Goal: Task Accomplishment & Management: Use online tool/utility

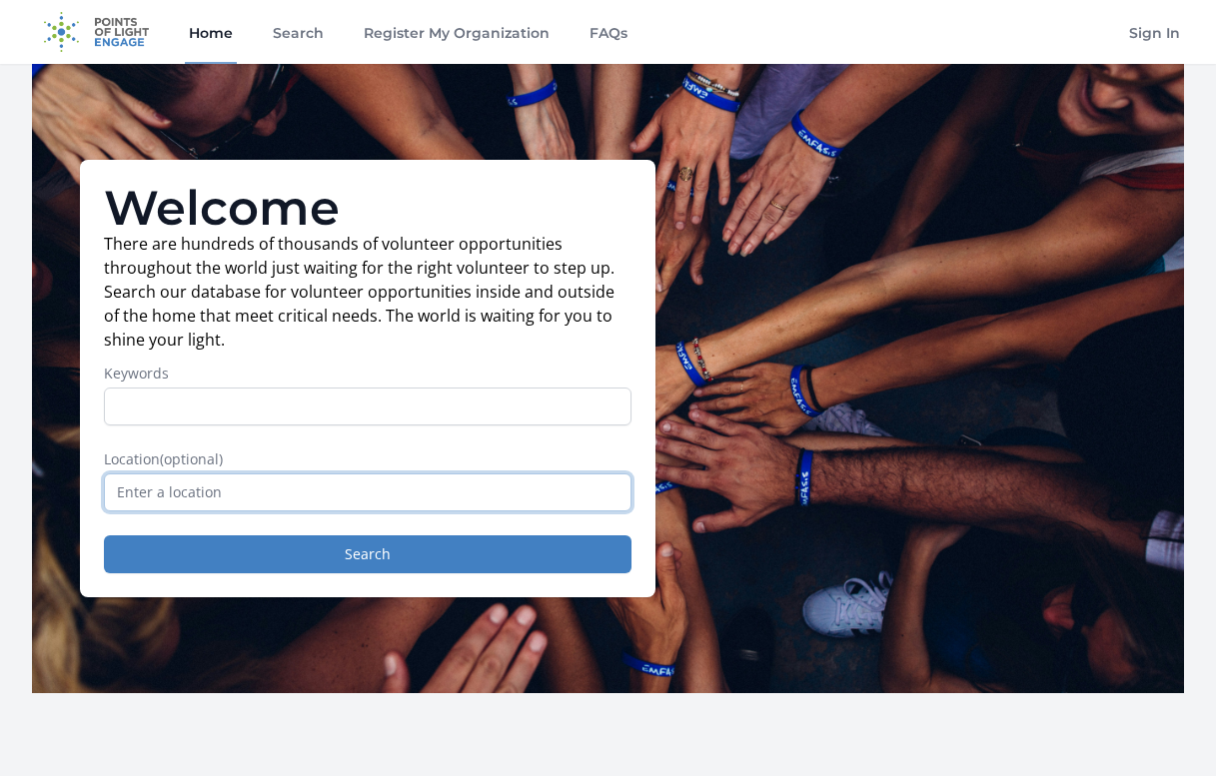
click at [223, 490] on input "text" at bounding box center [367, 492] width 527 height 38
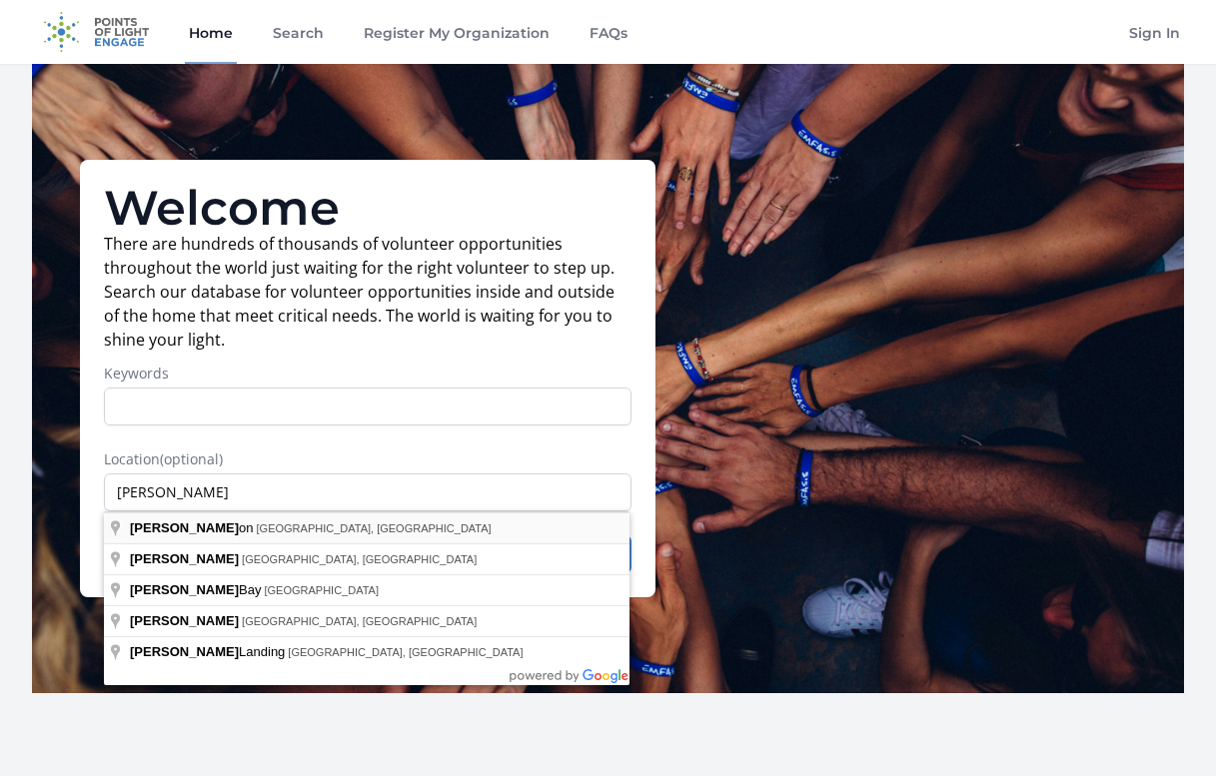
type input "[GEOGRAPHIC_DATA], [GEOGRAPHIC_DATA], [GEOGRAPHIC_DATA]"
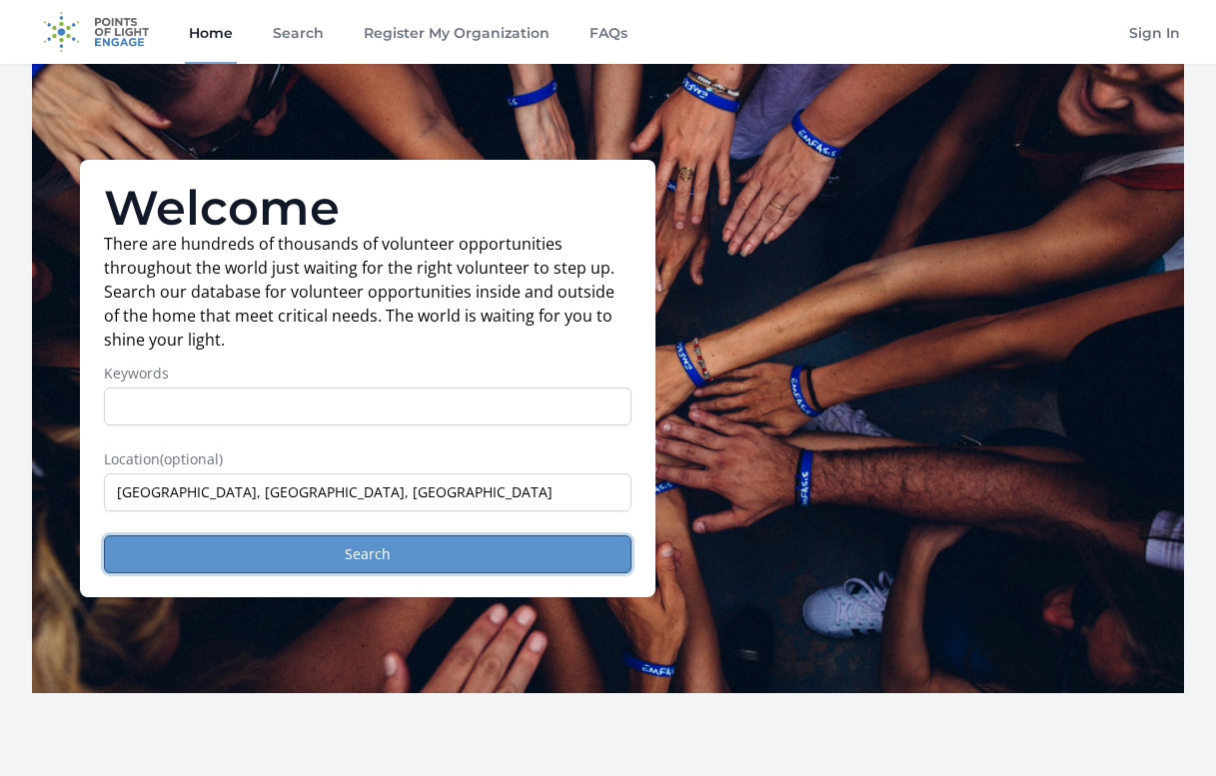
click at [206, 554] on button "Search" at bounding box center [367, 554] width 527 height 38
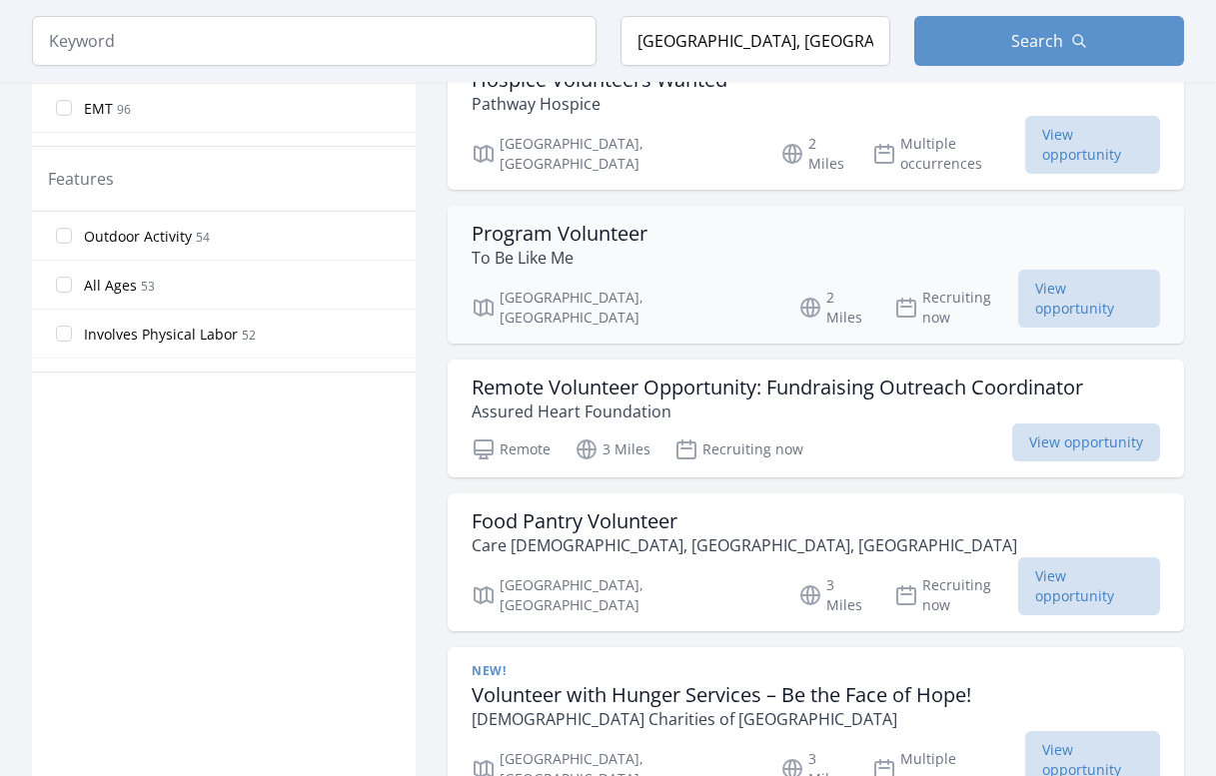
scroll to position [1099, 0]
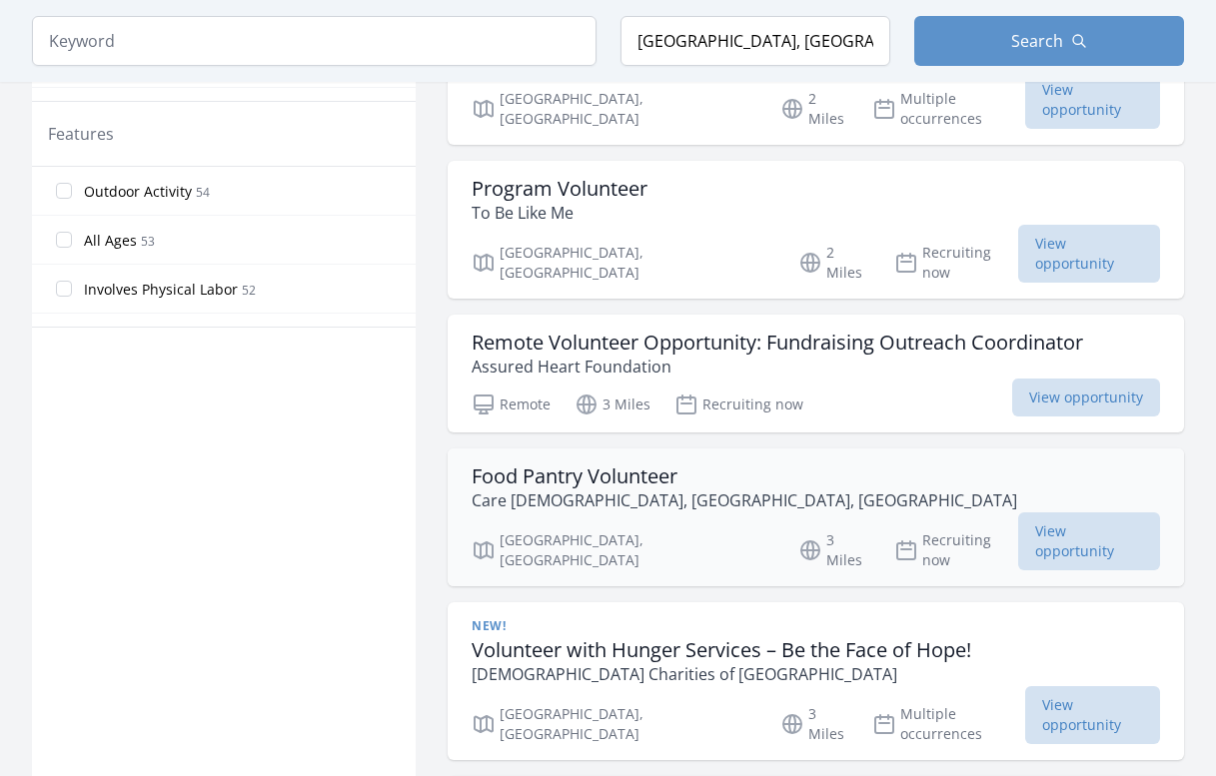
click at [526, 464] on h3 "Food Pantry Volunteer" at bounding box center [743, 476] width 545 height 24
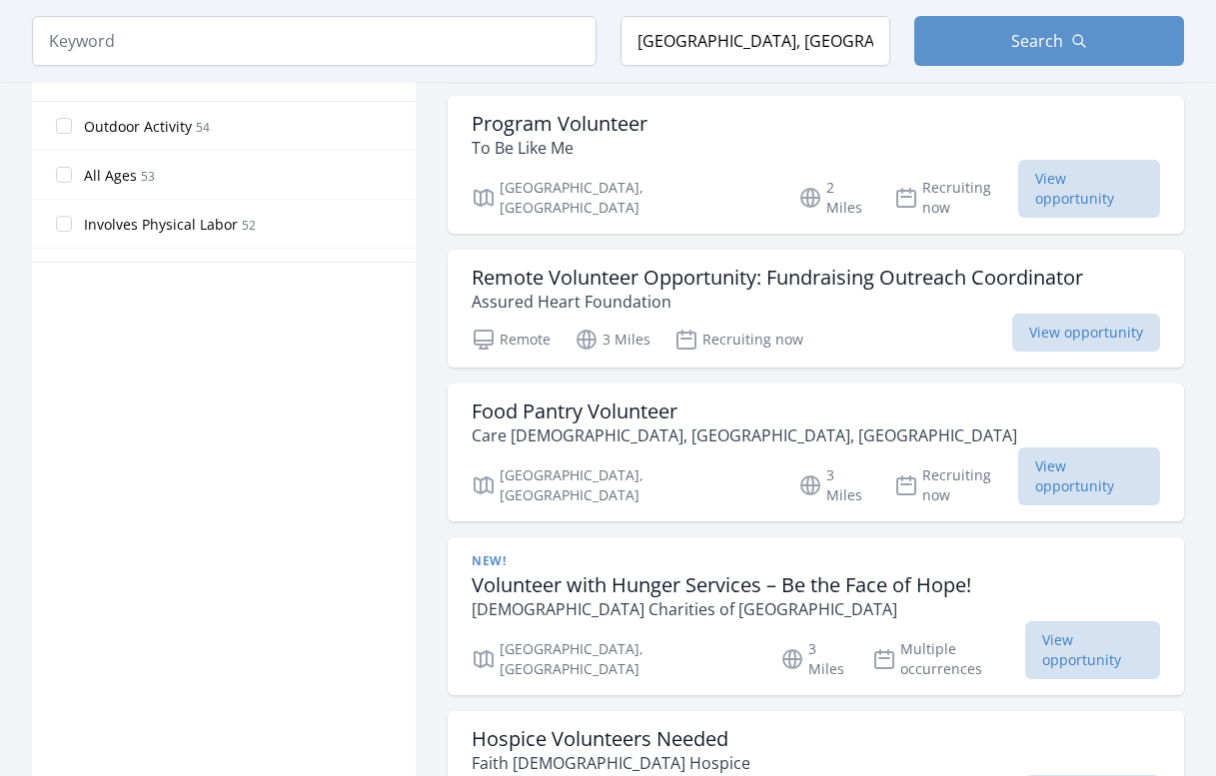
scroll to position [1199, 0]
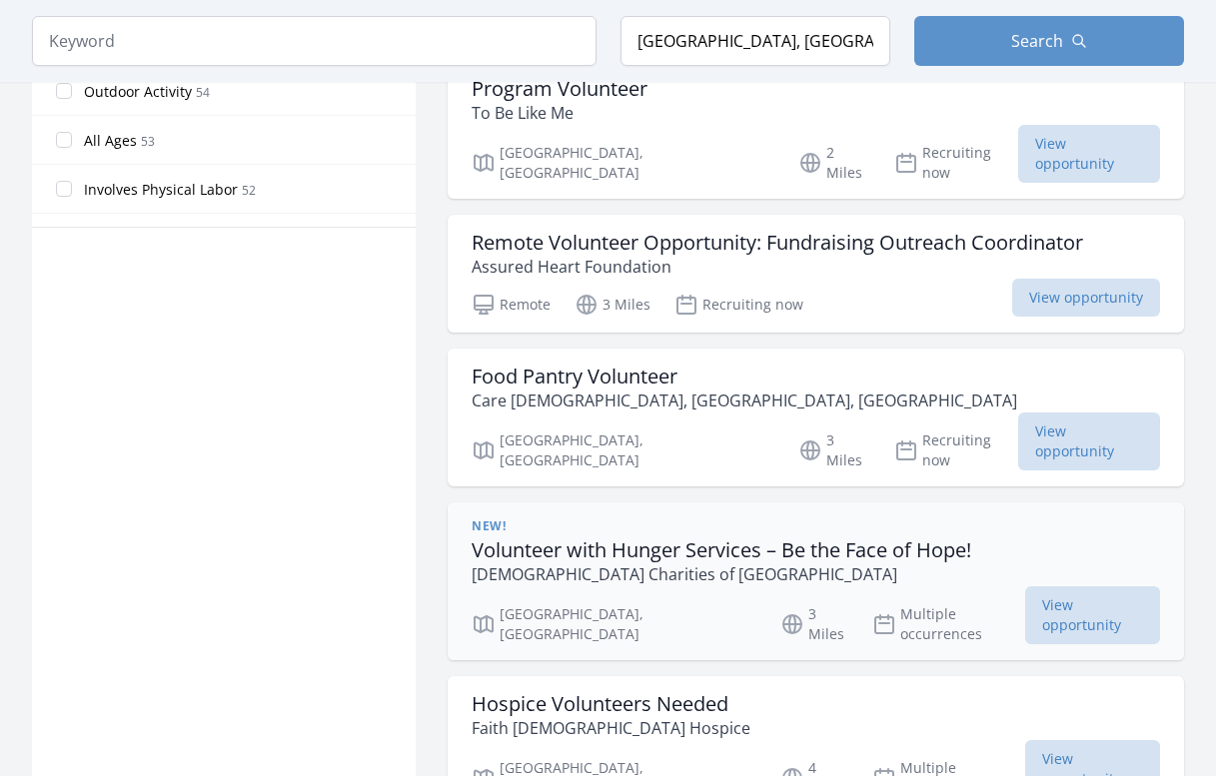
click at [539, 562] on p "Catholic Charities of Dallas" at bounding box center [720, 574] width 499 height 24
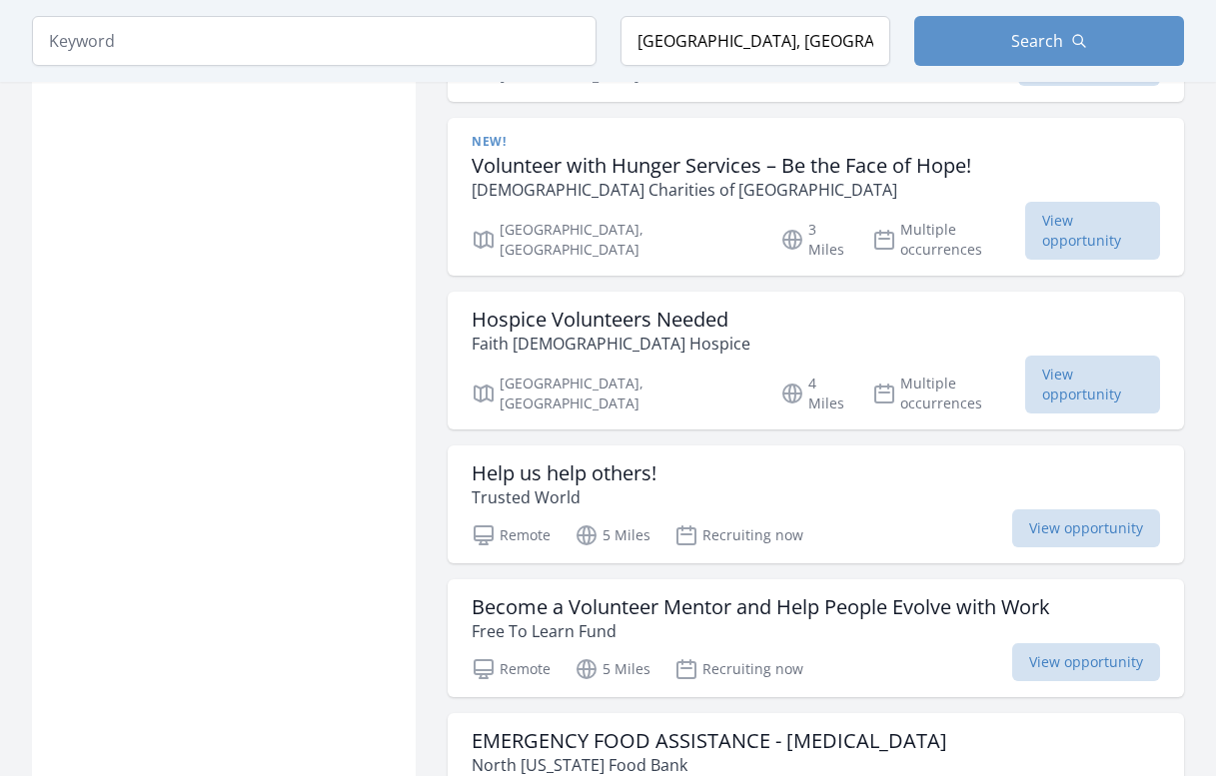
scroll to position [1598, 0]
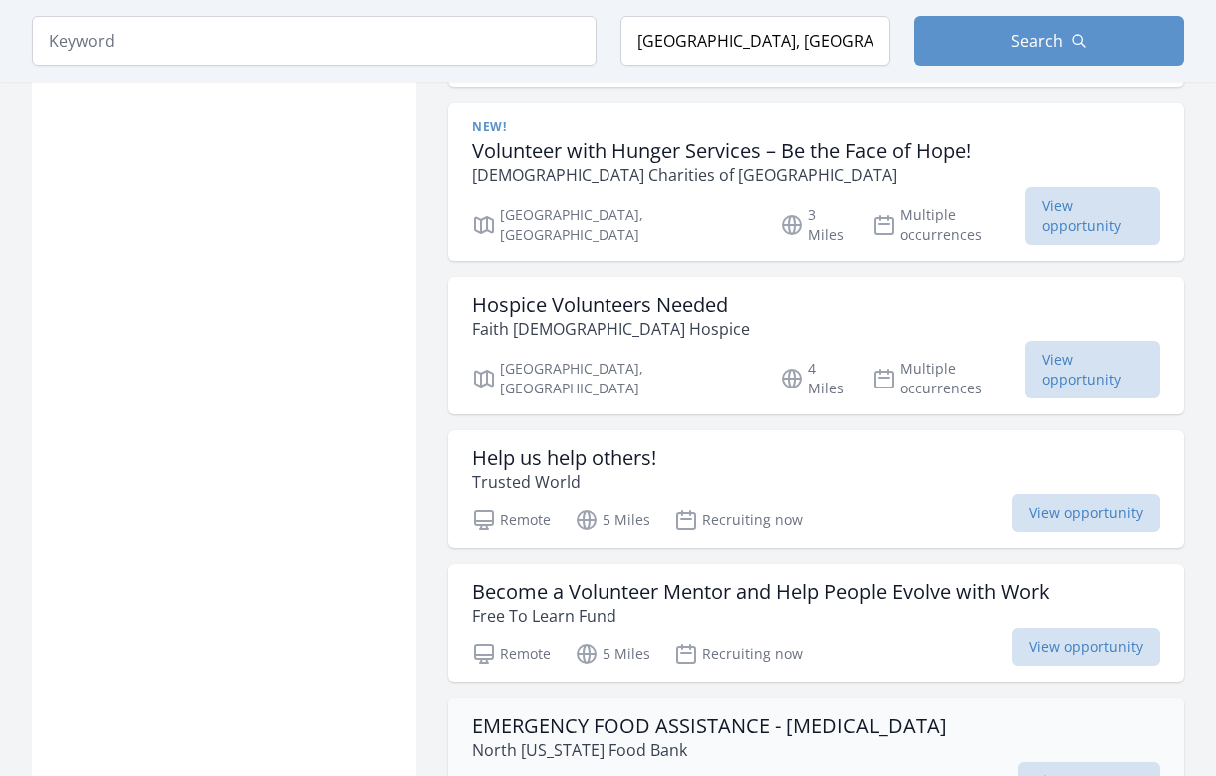
click at [523, 714] on h3 "EMERGENCY FOOD ASSISTANCE - [MEDICAL_DATA]" at bounding box center [708, 726] width 475 height 24
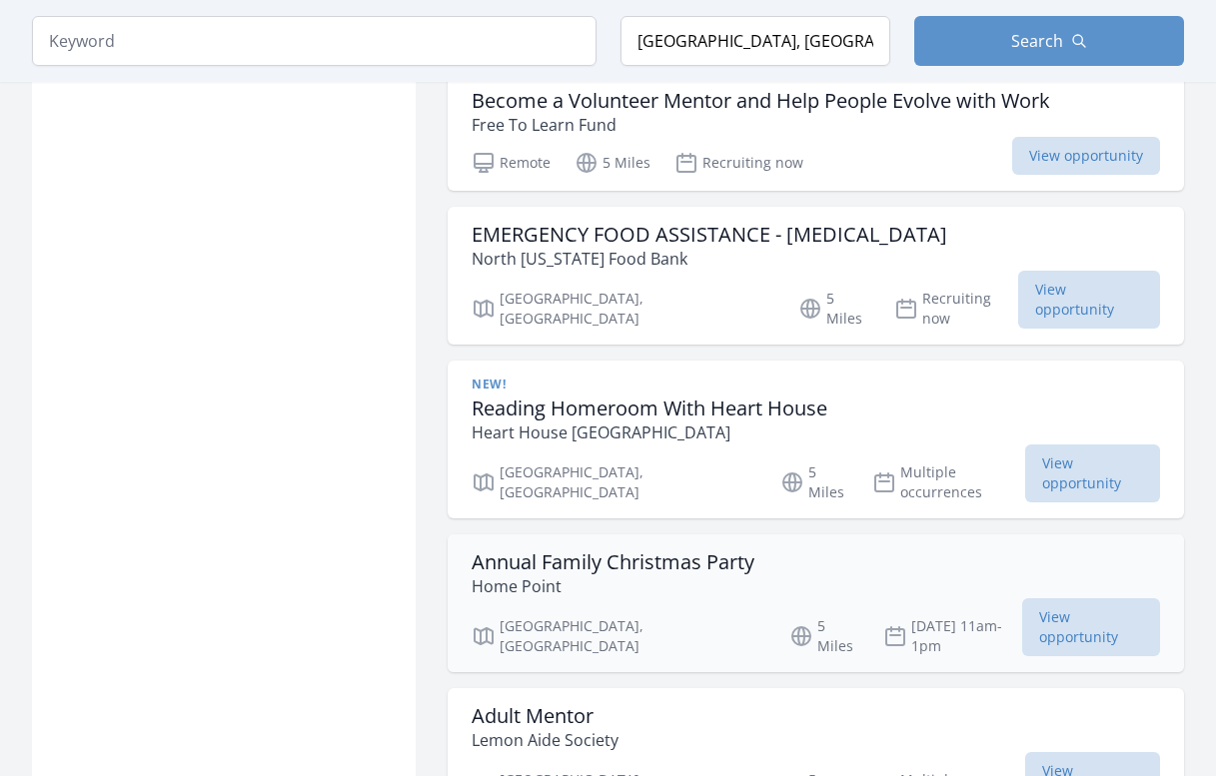
scroll to position [2098, 0]
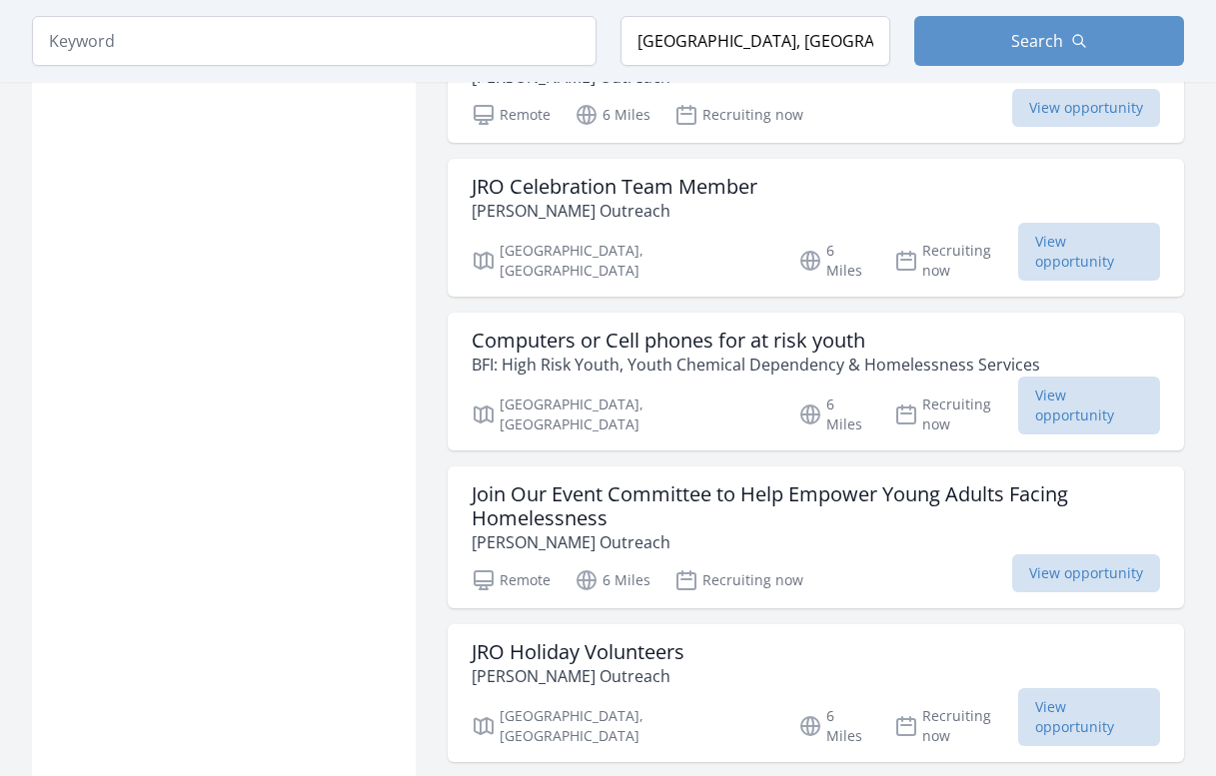
scroll to position [4894, 0]
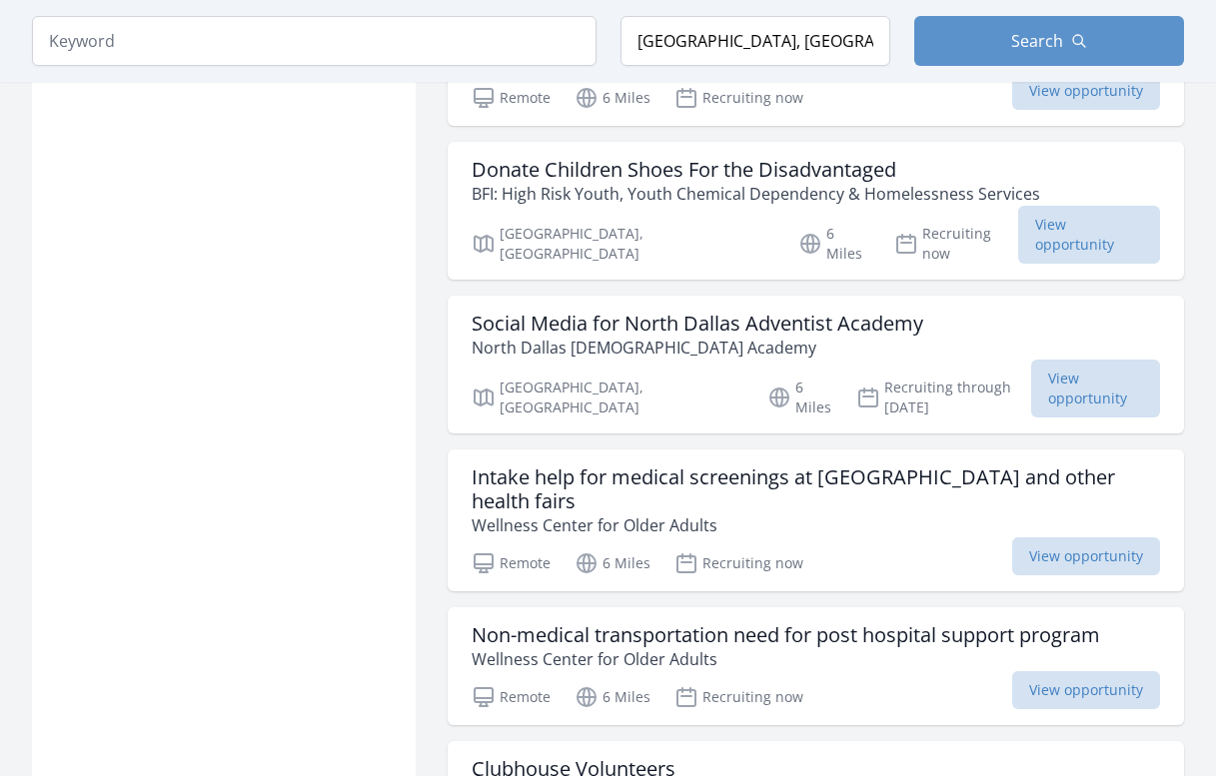
scroll to position [6193, 0]
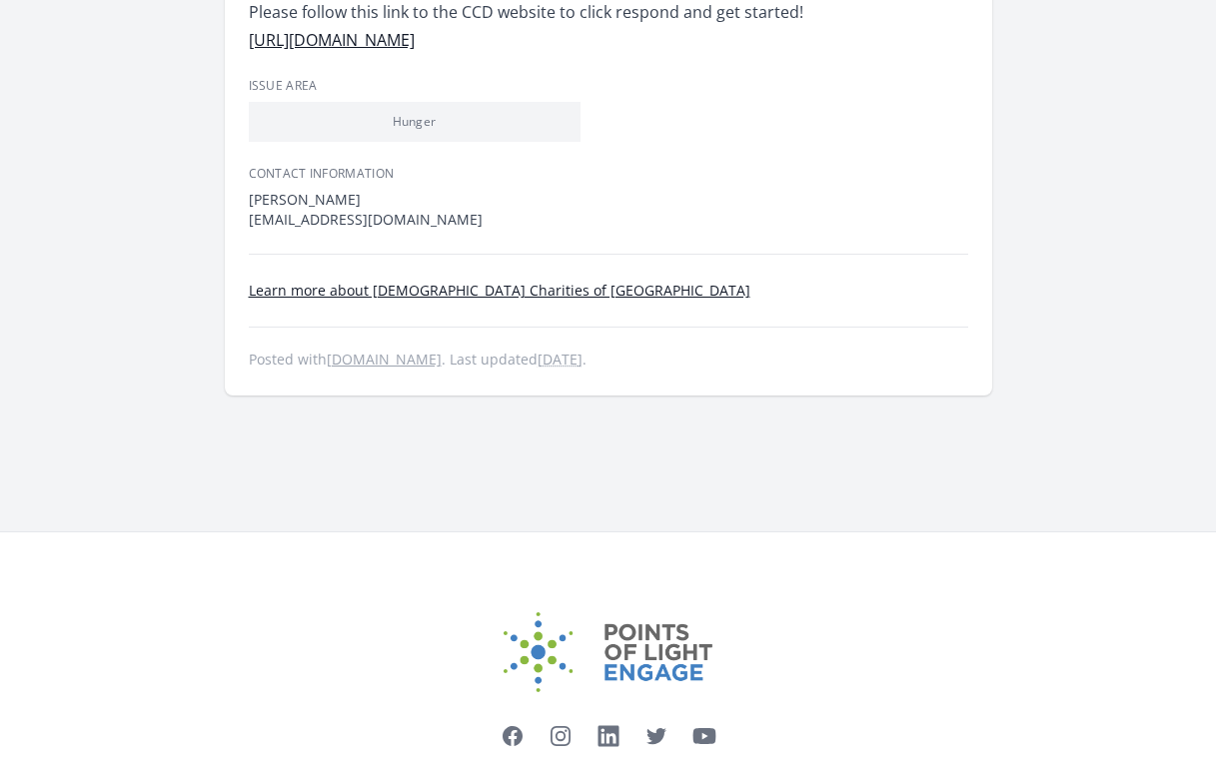
scroll to position [1199, 0]
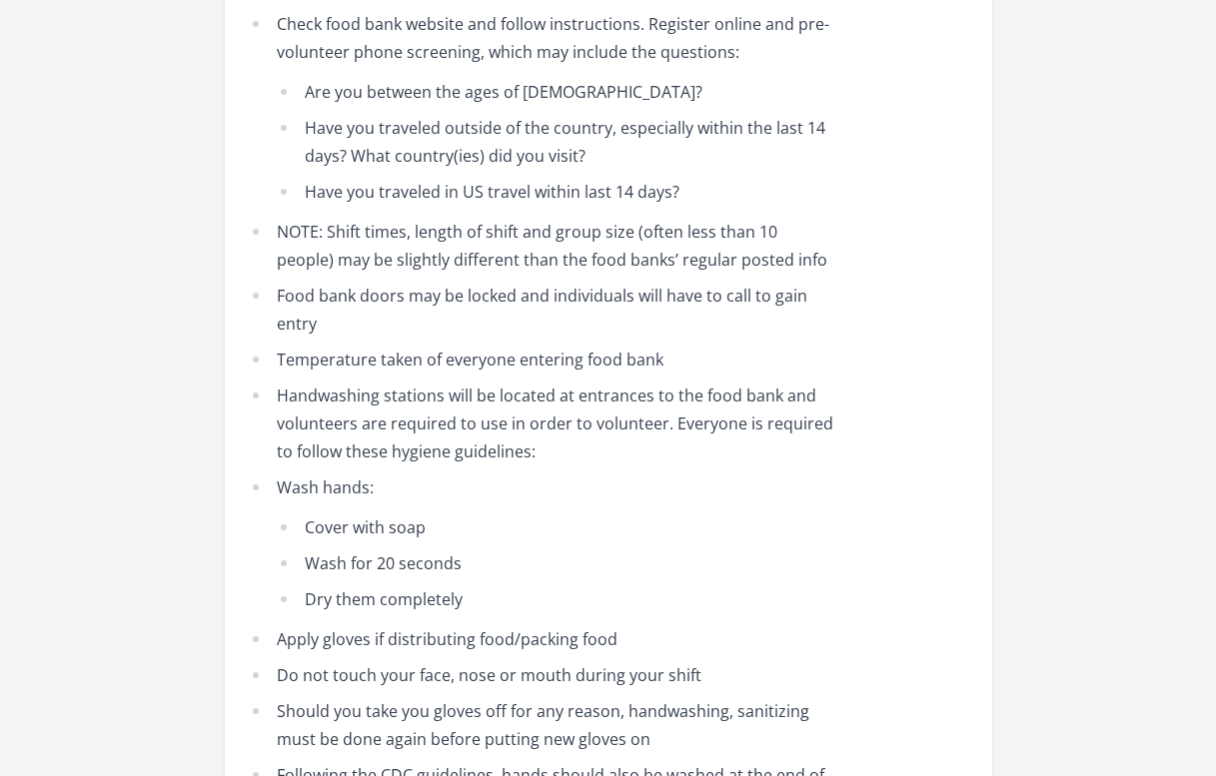
scroll to position [799, 0]
